Goal: Register for event/course

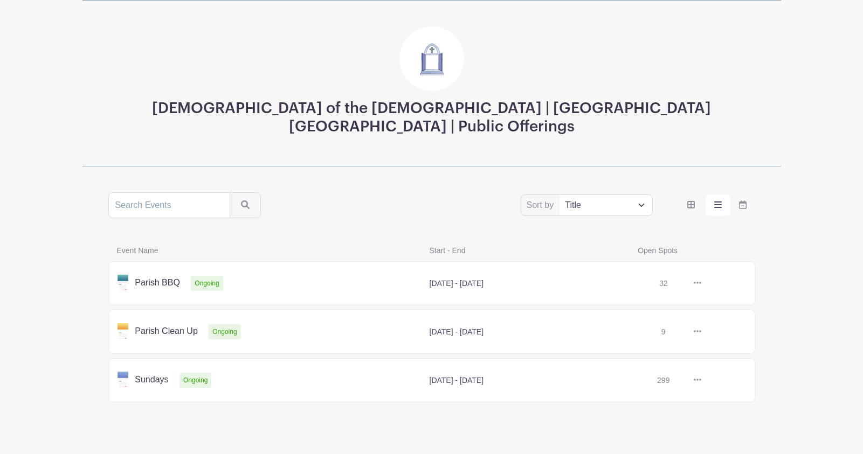
scroll to position [53, 0]
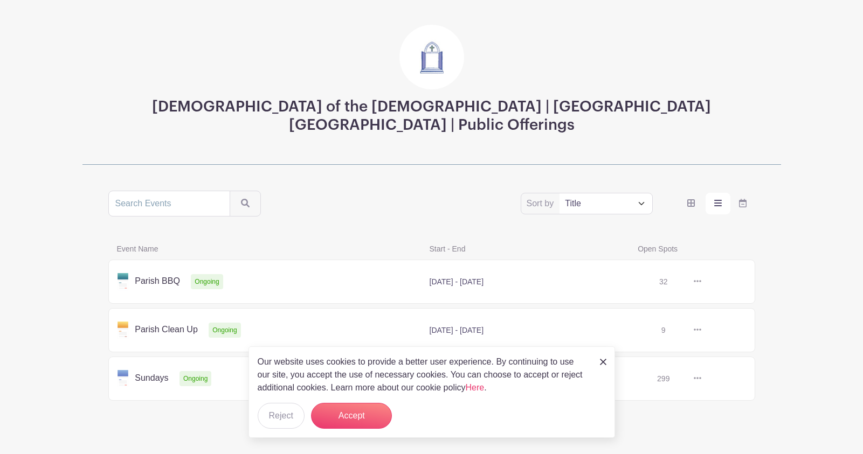
click at [701, 379] on link at bounding box center [701, 379] width 0 height 0
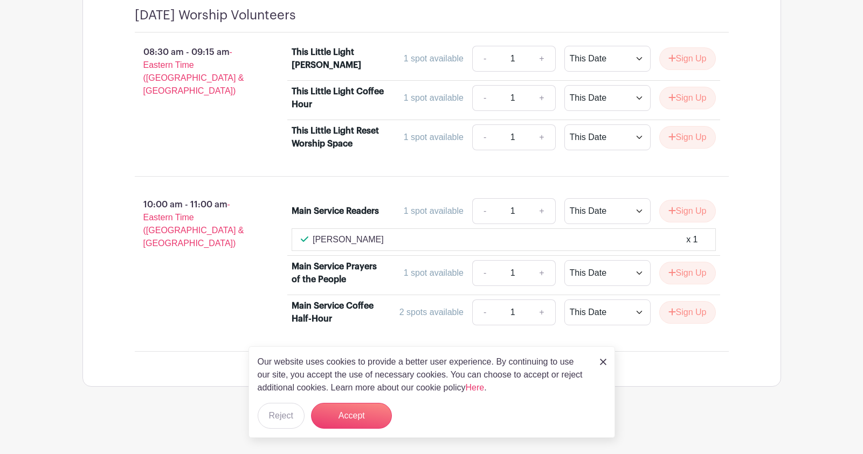
scroll to position [709, 0]
click at [604, 363] on img at bounding box center [603, 362] width 6 height 6
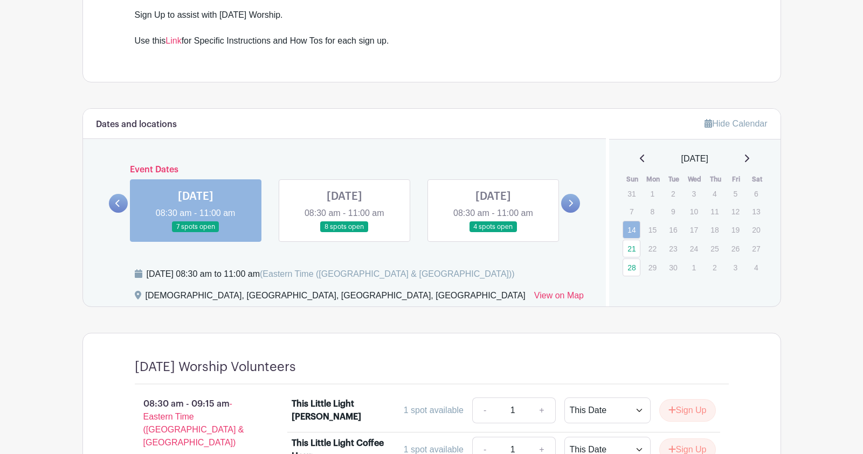
scroll to position [374, 0]
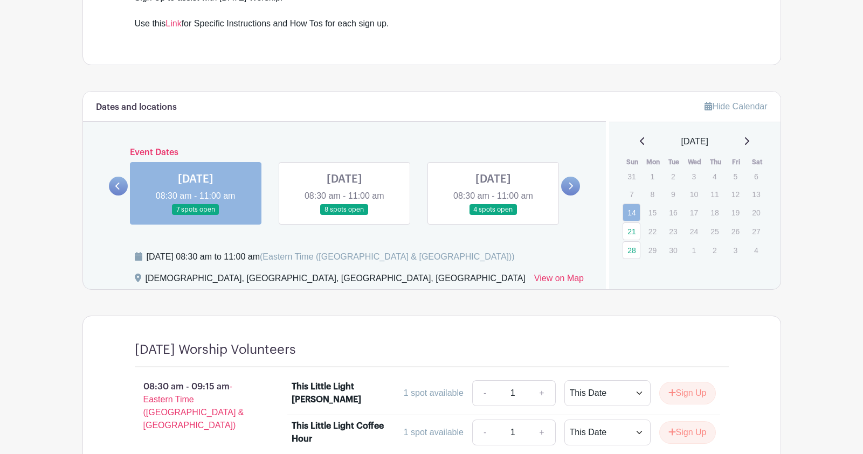
click at [344, 216] on link at bounding box center [344, 216] width 0 height 0
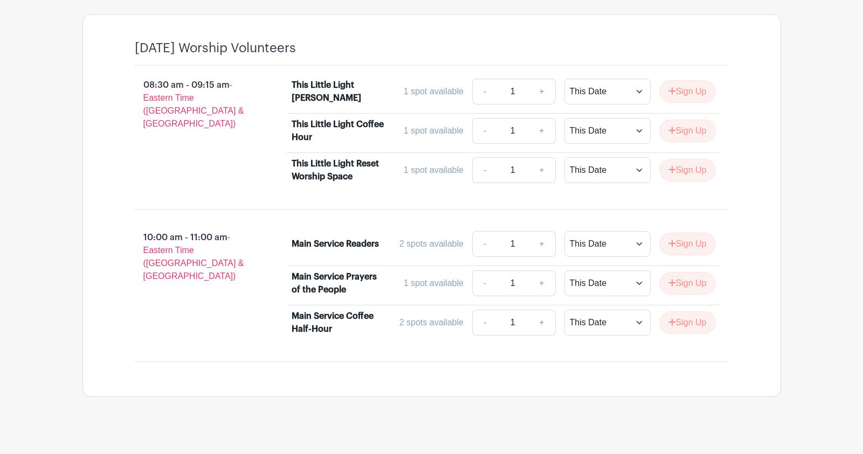
scroll to position [686, 0]
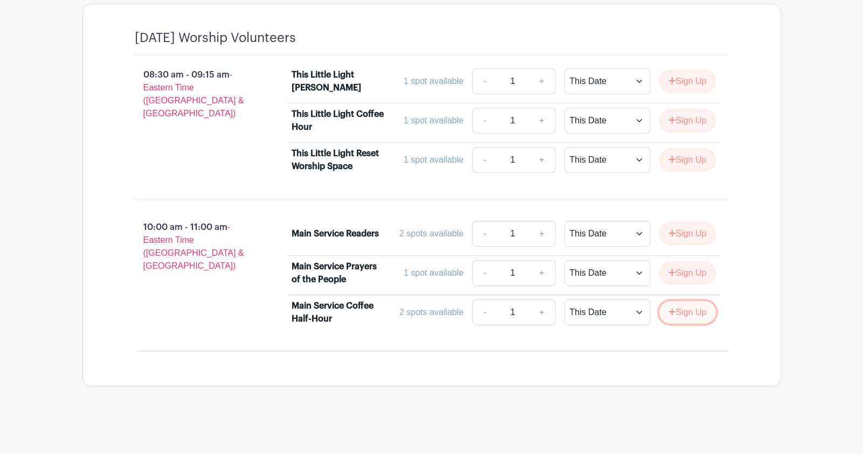
click at [682, 312] on button "Sign Up" at bounding box center [687, 312] width 57 height 23
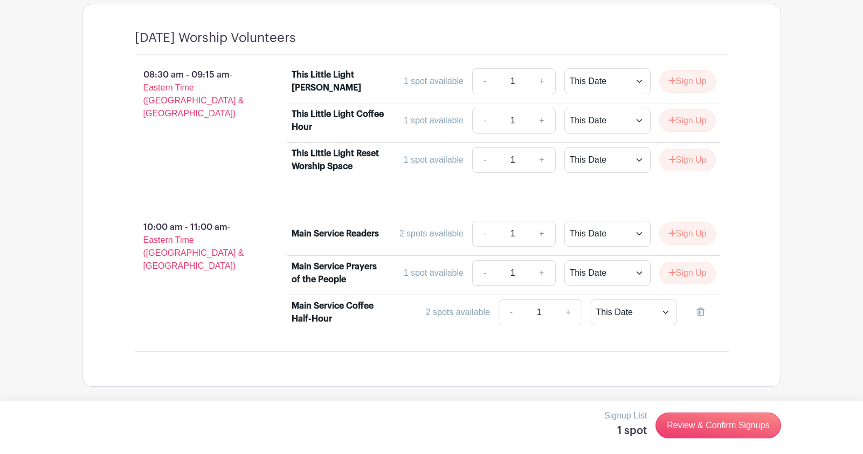
click at [622, 417] on p "Signup List" at bounding box center [625, 416] width 43 height 13
click at [673, 431] on link "Review & Confirm Signups" at bounding box center [717, 426] width 125 height 26
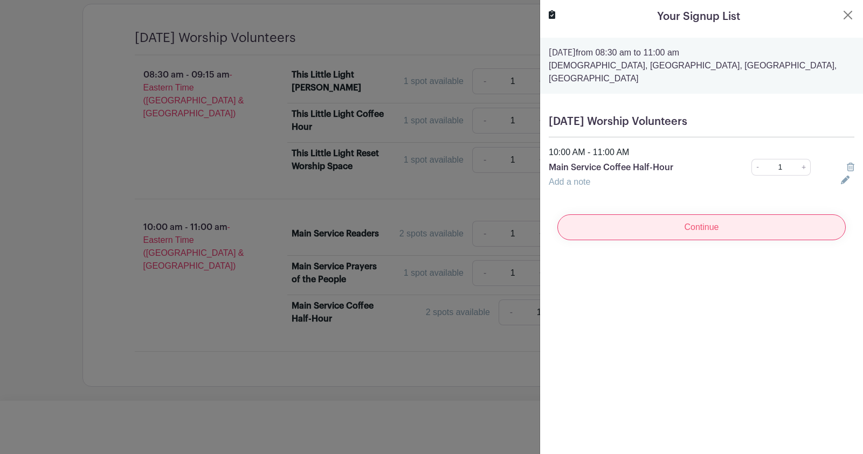
click at [729, 215] on input "Continue" at bounding box center [701, 228] width 288 height 26
